Goal: Transaction & Acquisition: Subscribe to service/newsletter

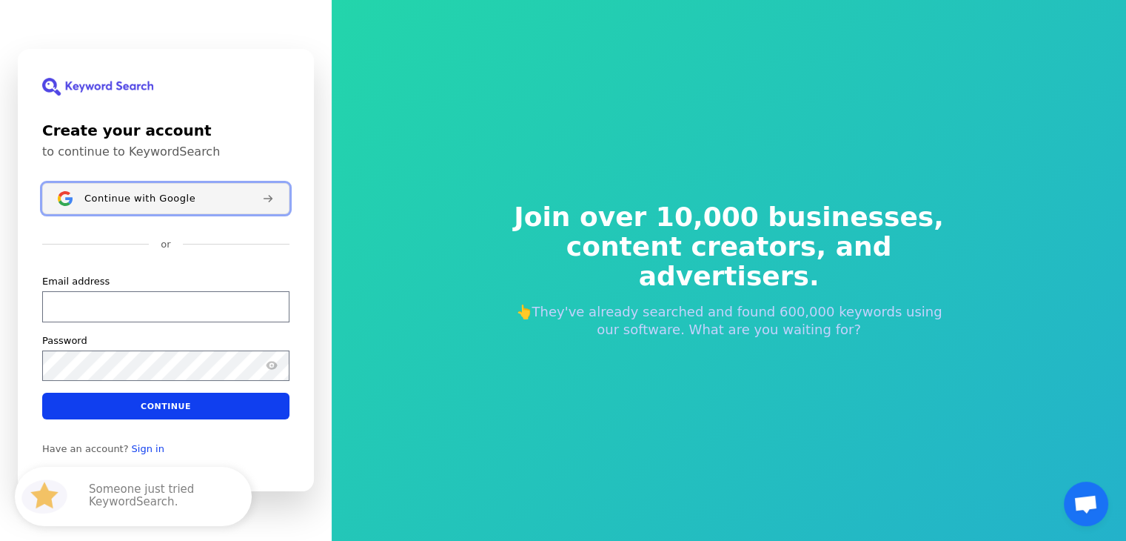
click at [181, 197] on span "Continue with Google" at bounding box center [139, 199] width 111 height 12
